Goal: Information Seeking & Learning: Learn about a topic

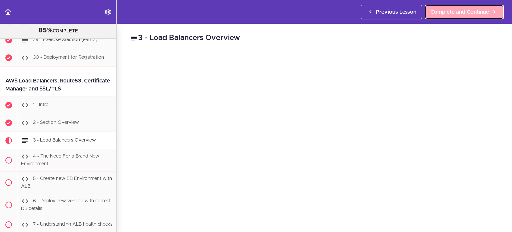
click at [452, 11] on span "Complete and Continue" at bounding box center [460, 12] width 59 height 8
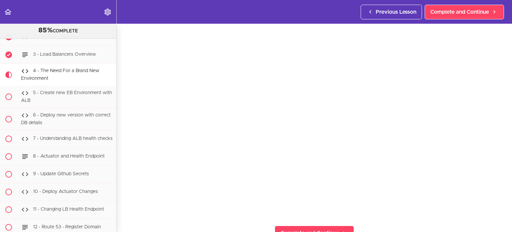
scroll to position [44, 0]
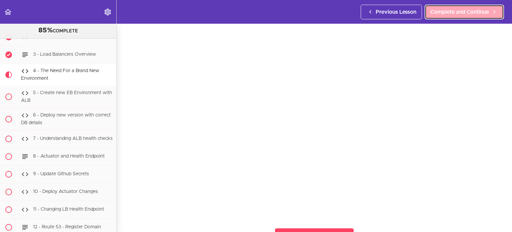
click at [475, 13] on span "Complete and Continue" at bounding box center [460, 12] width 59 height 8
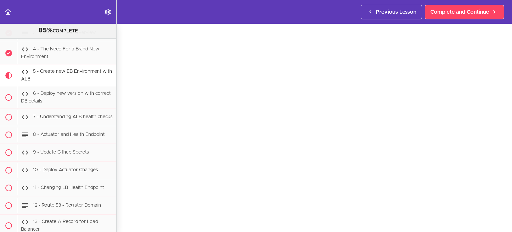
scroll to position [34, 0]
click at [9, 11] on icon "Back to course curriculum" at bounding box center [8, 12] width 8 height 8
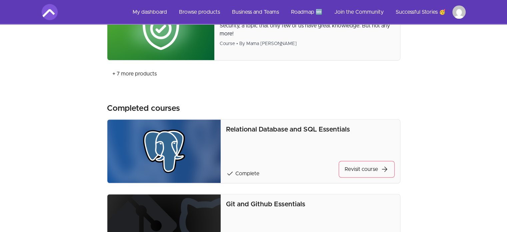
scroll to position [465, 0]
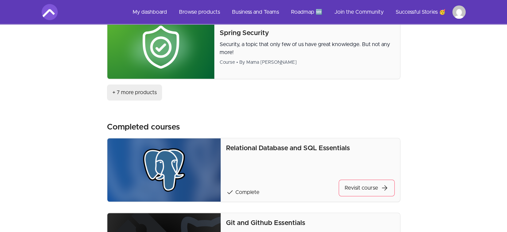
click at [145, 85] on link "+ 7 more products" at bounding box center [134, 92] width 55 height 16
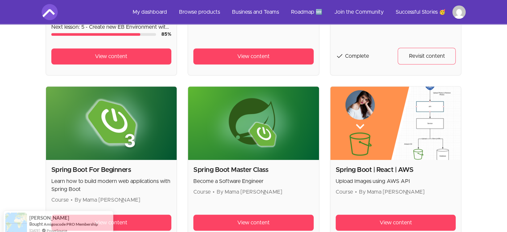
scroll to position [588, 0]
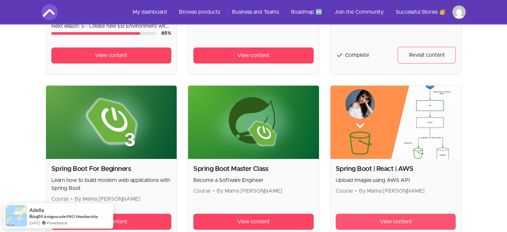
click at [390, 221] on span "View content" at bounding box center [396, 221] width 32 height 8
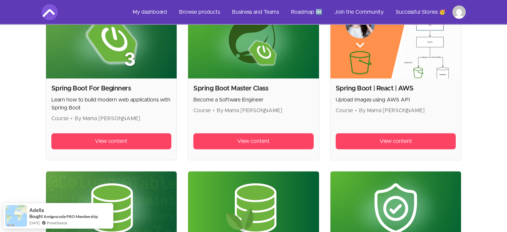
scroll to position [668, 0]
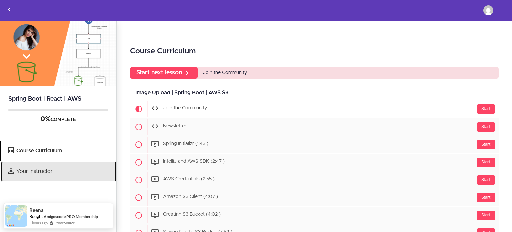
click at [51, 164] on link "Your Instructor" at bounding box center [58, 171] width 115 height 20
